Goal: Check status: Check status

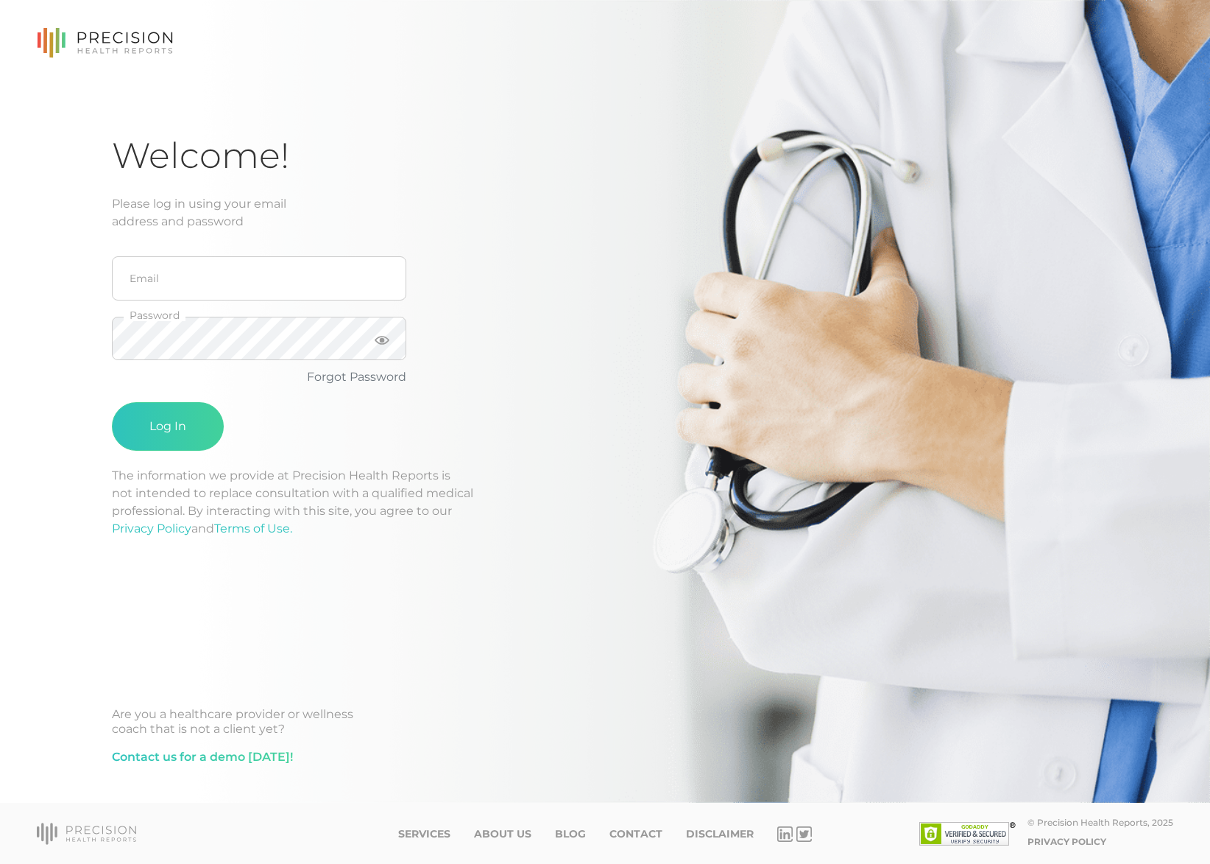
click at [384, 275] on keeper-lock "Open Keeper Popup" at bounding box center [381, 278] width 18 height 18
type input "[PERSON_NAME][EMAIL_ADDRESS][PERSON_NAME][DOMAIN_NAME]"
click at [156, 439] on button "Log In" at bounding box center [168, 426] width 112 height 49
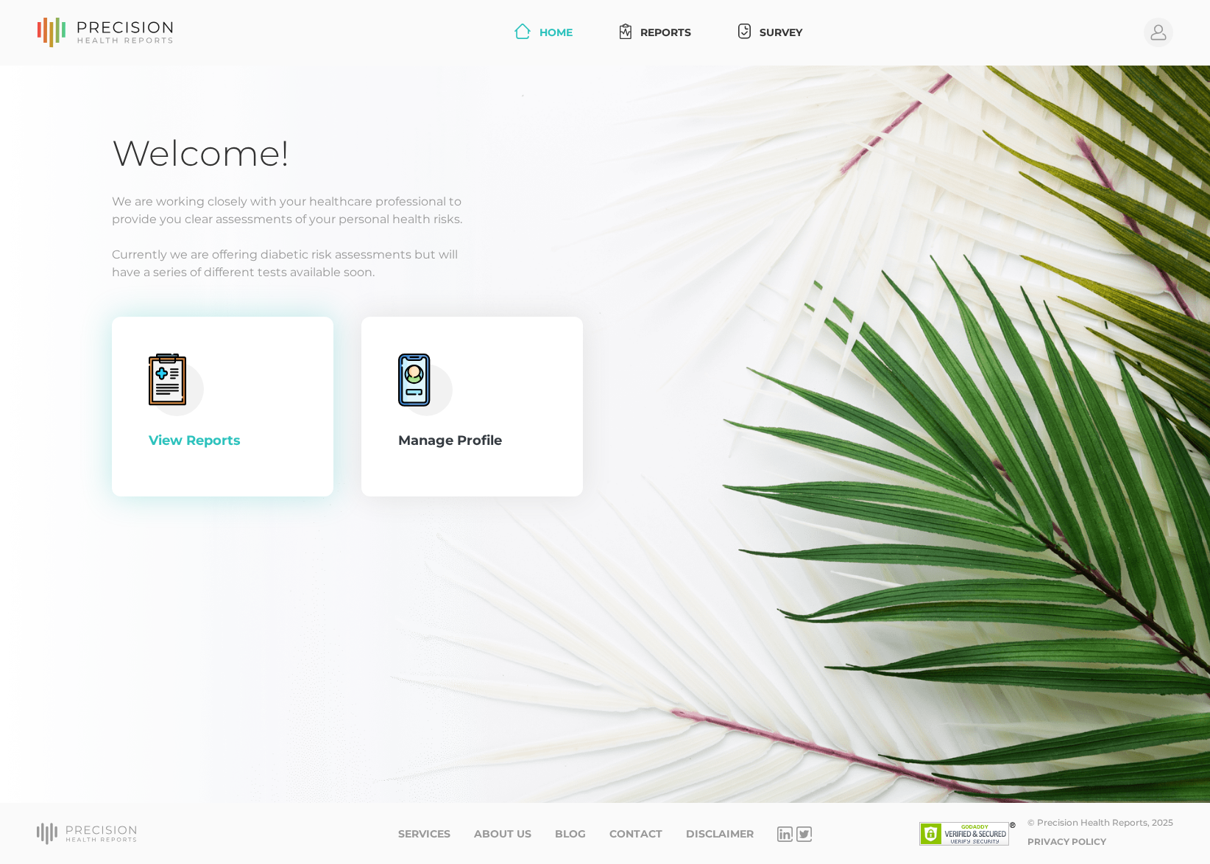
click at [161, 406] on circle at bounding box center [177, 388] width 54 height 54
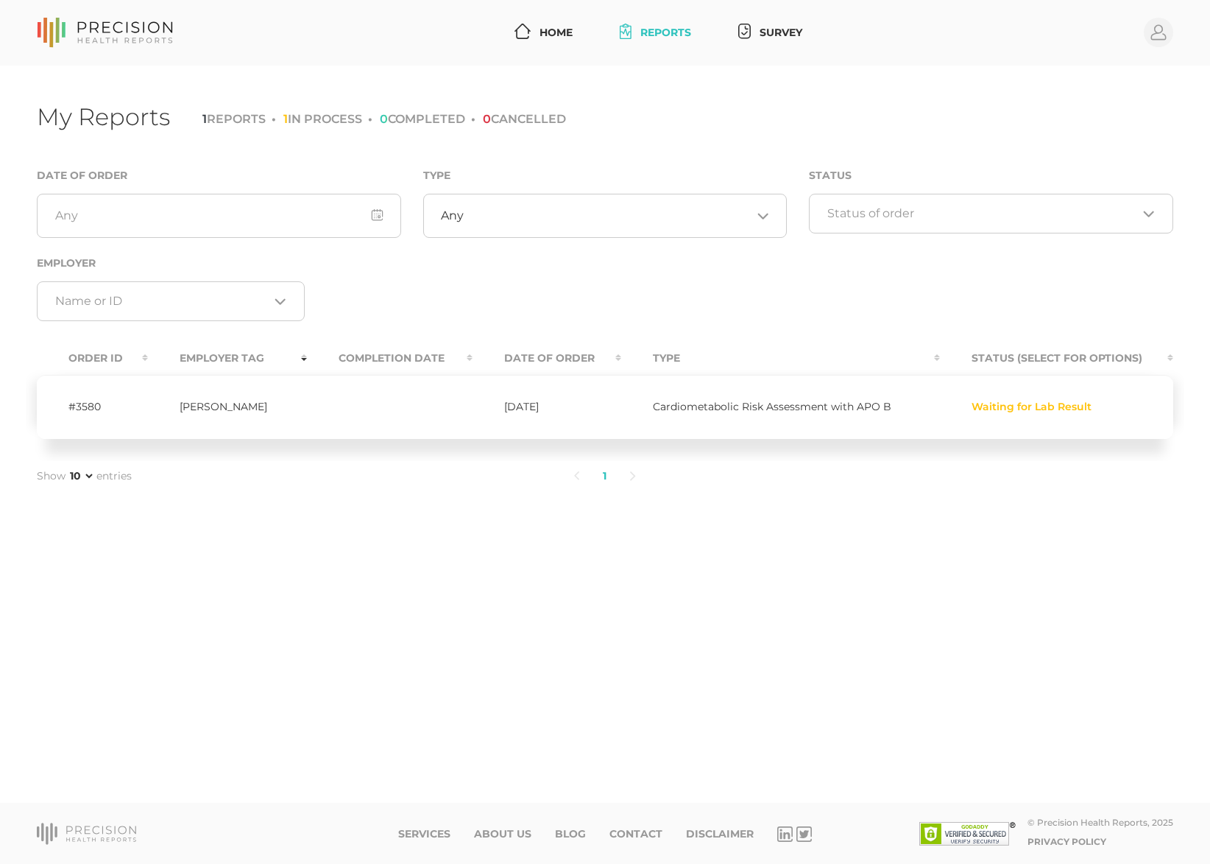
click at [237, 407] on td "[PERSON_NAME]" at bounding box center [227, 407] width 159 height 64
click at [993, 397] on td "Waiting for Lab Result" at bounding box center [1057, 407] width 234 height 64
click at [1010, 407] on span "Waiting for Lab Result" at bounding box center [1032, 407] width 120 height 12
